Goal: Task Accomplishment & Management: Complete application form

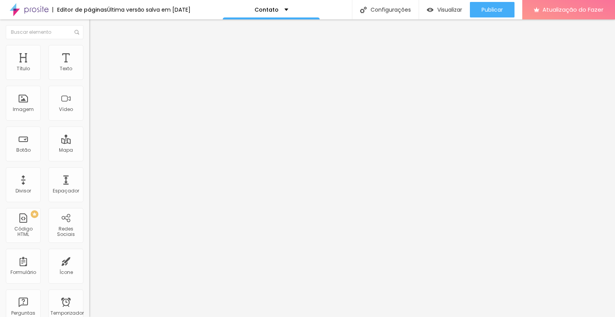
click at [89, 78] on img at bounding box center [91, 80] width 5 height 5
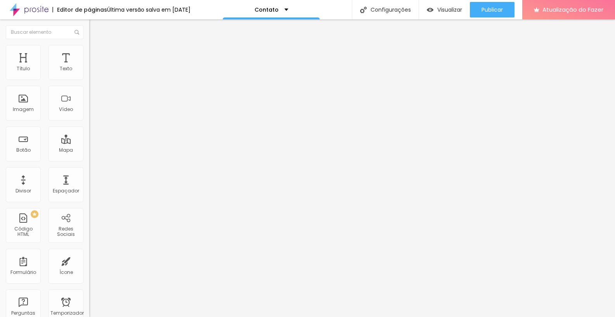
radio input "true"
click at [96, 55] on font "Avançado" at bounding box center [109, 58] width 26 height 7
click at [96, 52] on font "Estilo" at bounding box center [102, 50] width 12 height 7
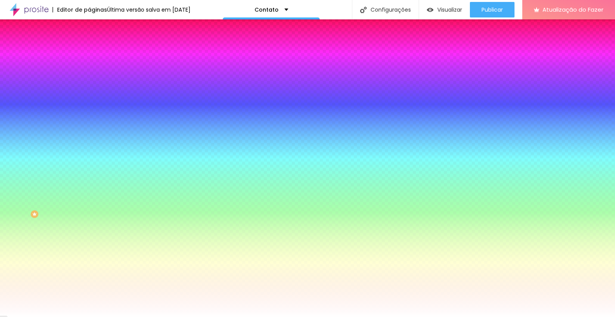
click at [89, 45] on li "Conteúdo" at bounding box center [133, 41] width 89 height 8
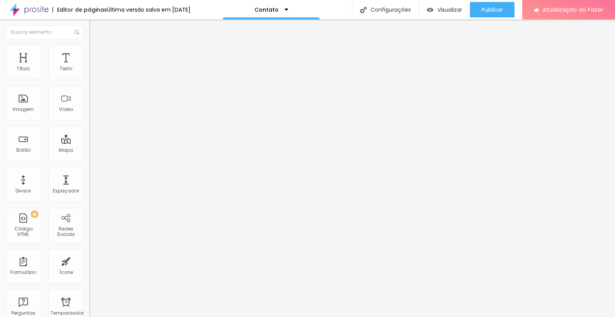
click at [89, 78] on div "Contato" at bounding box center [133, 71] width 89 height 13
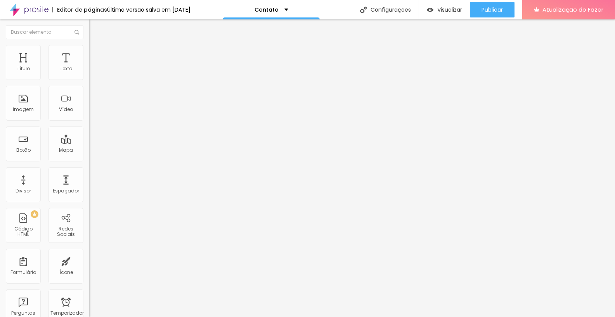
click at [89, 78] on img at bounding box center [91, 80] width 5 height 5
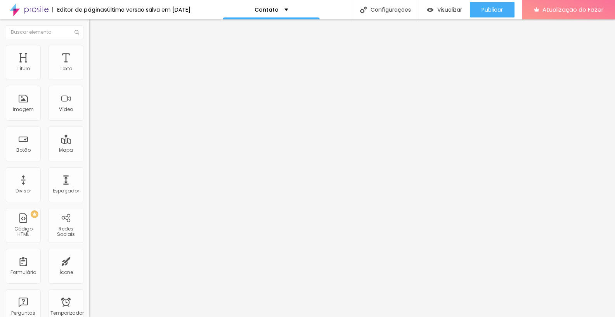
drag, startPoint x: 251, startPoint y: 202, endPoint x: 143, endPoint y: 192, distance: 108.8
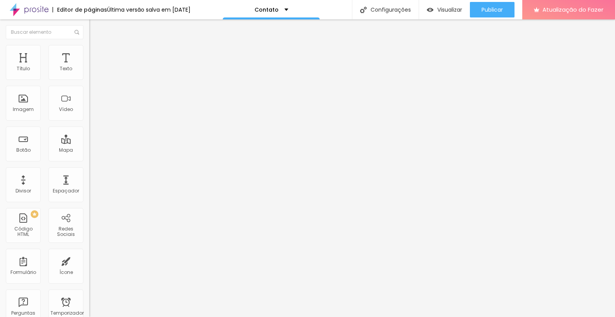
type input "Número de telefone"
type input "(DDD)"
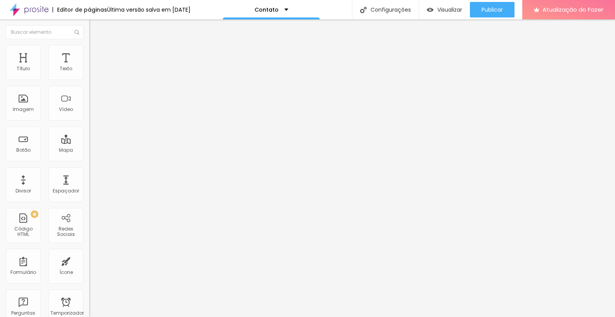
click at [89, 78] on img at bounding box center [91, 80] width 5 height 5
drag, startPoint x: 240, startPoint y: 228, endPoint x: 192, endPoint y: 227, distance: 48.1
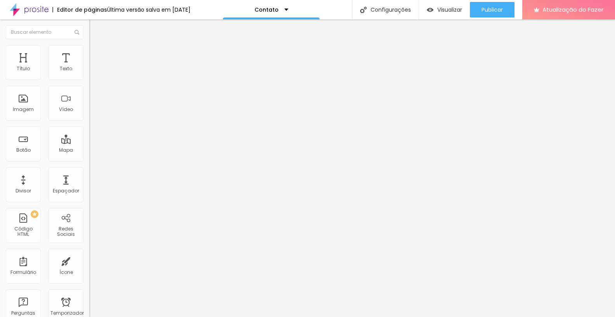
type input "Q"
type input "S"
type input "Qual segmento tem interesse?"
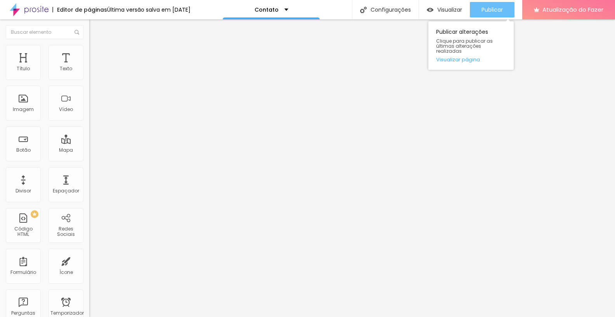
click at [490, 9] on font "Publicar" at bounding box center [492, 10] width 21 height 8
